Goal: Information Seeking & Learning: Learn about a topic

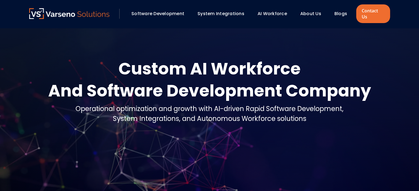
click at [278, 10] on link "AI Workforce" at bounding box center [272, 13] width 29 height 6
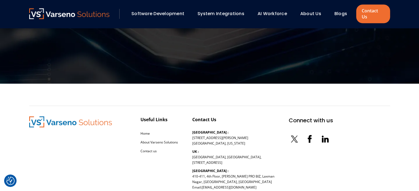
scroll to position [957, 0]
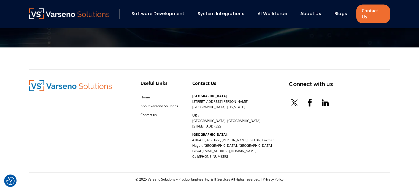
click at [224, 11] on link "System Integrations" at bounding box center [221, 13] width 47 height 6
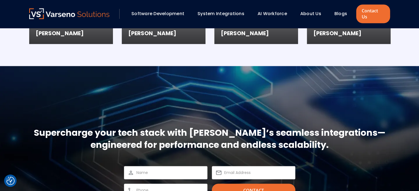
scroll to position [964, 0]
